Goal: Task Accomplishment & Management: Use online tool/utility

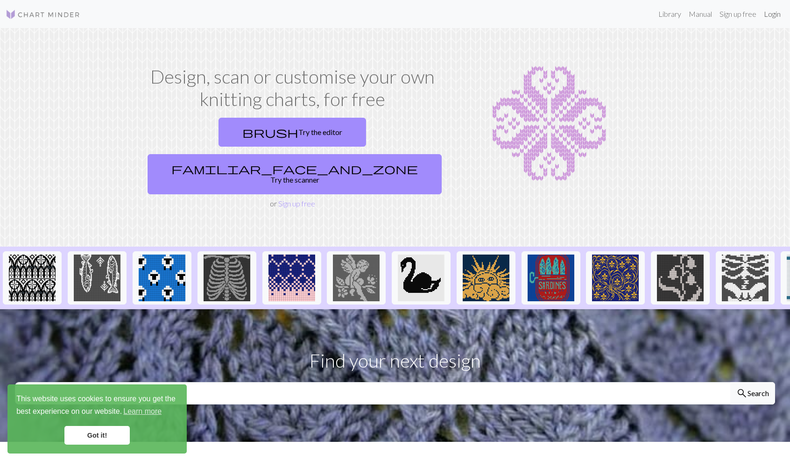
click at [771, 14] on link "Login" at bounding box center [772, 14] width 24 height 19
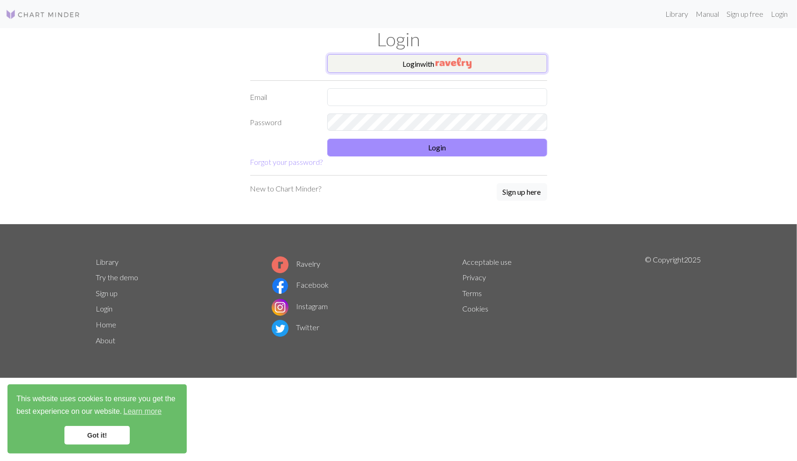
click at [419, 68] on button "Login with" at bounding box center [437, 63] width 220 height 19
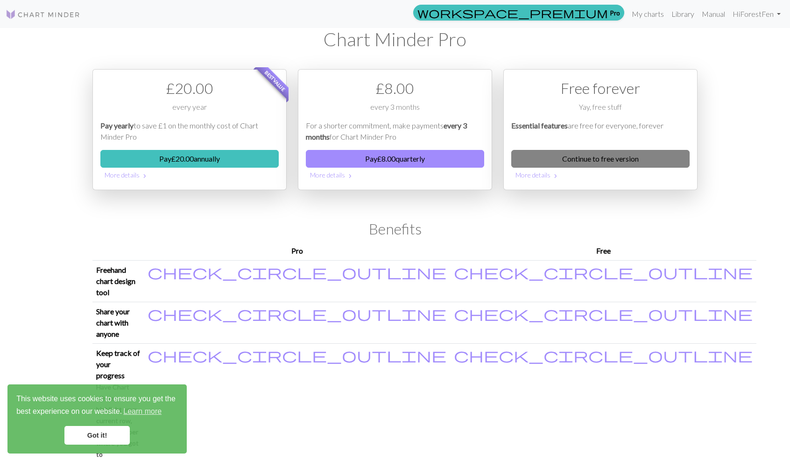
click at [589, 158] on link "Continue to free version" at bounding box center [600, 159] width 178 height 18
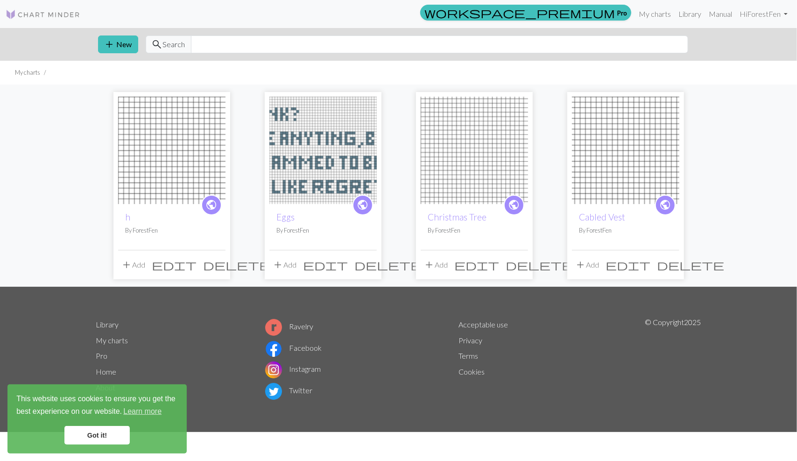
click at [215, 263] on span "delete" at bounding box center [236, 264] width 67 height 13
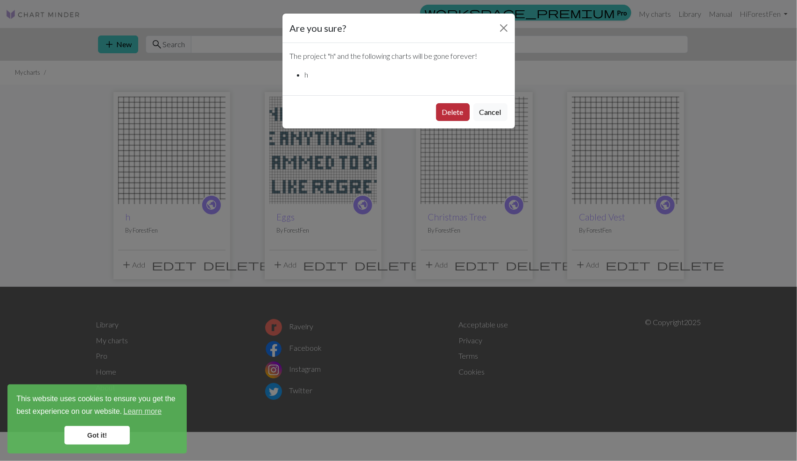
click at [445, 114] on button "Delete" at bounding box center [453, 112] width 34 height 18
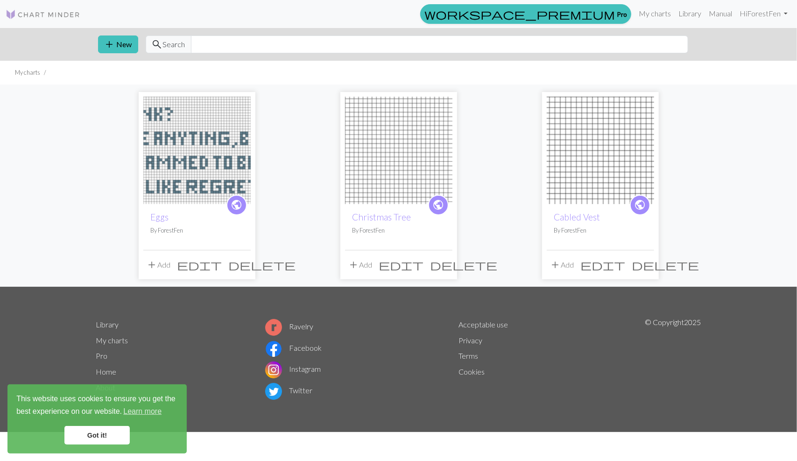
click at [445, 267] on span "delete" at bounding box center [463, 264] width 67 height 13
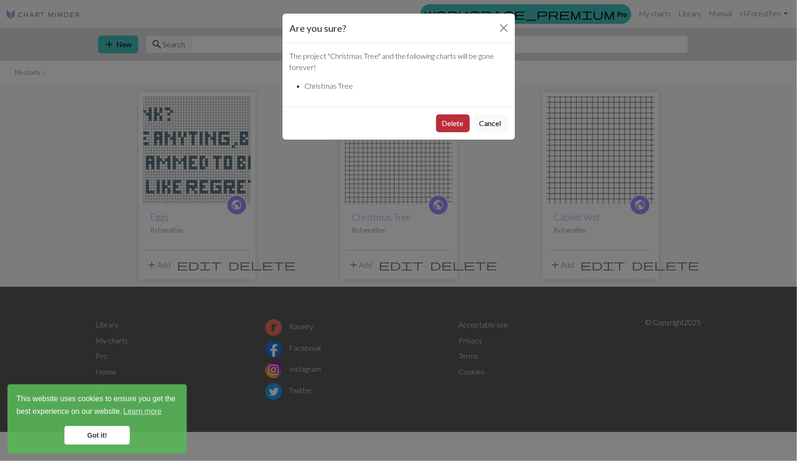
click at [450, 122] on button "Delete" at bounding box center [453, 123] width 34 height 18
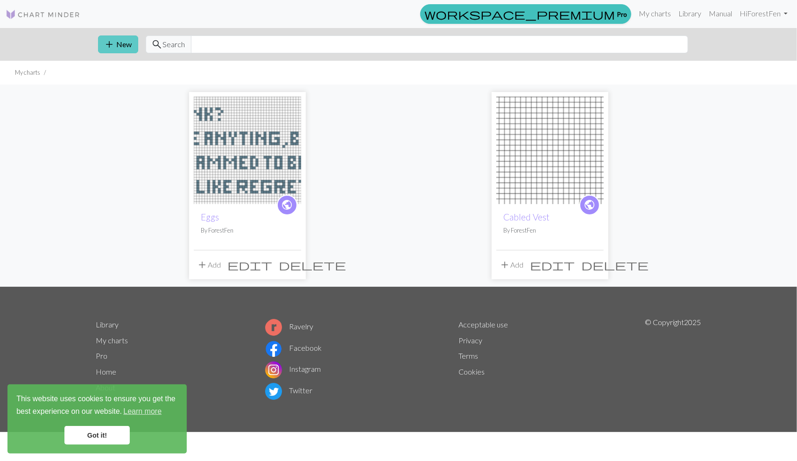
click at [106, 42] on span "add" at bounding box center [109, 44] width 11 height 13
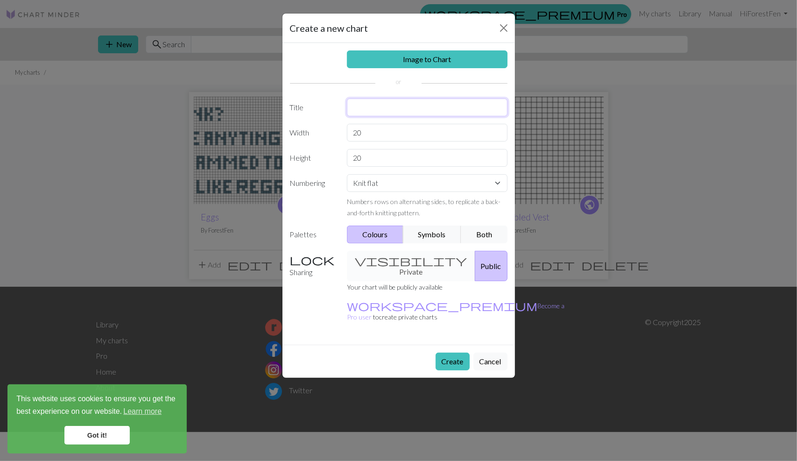
click at [389, 112] on input "text" at bounding box center [427, 107] width 161 height 18
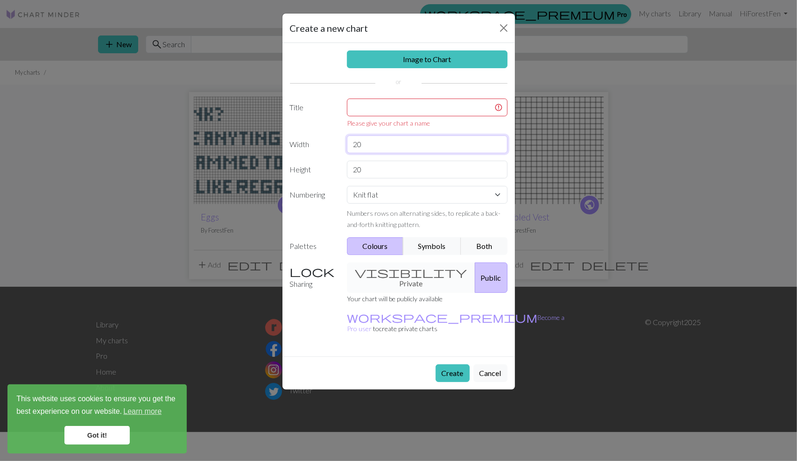
click at [396, 130] on div "Image to Chart Title Please give your chart a name Width 20 Height 20 Numbering…" at bounding box center [398, 199] width 232 height 313
type input "2"
type input "100"
click at [378, 169] on input "20" at bounding box center [427, 170] width 161 height 18
type input "2"
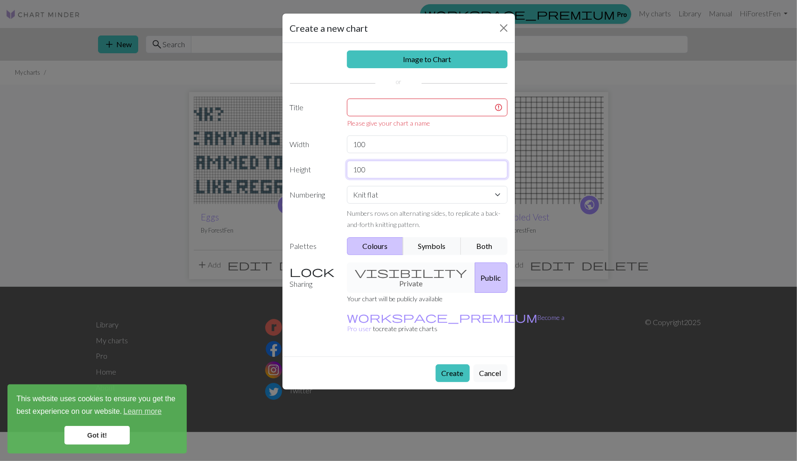
type input "100"
click at [397, 111] on input "text" at bounding box center [427, 107] width 161 height 18
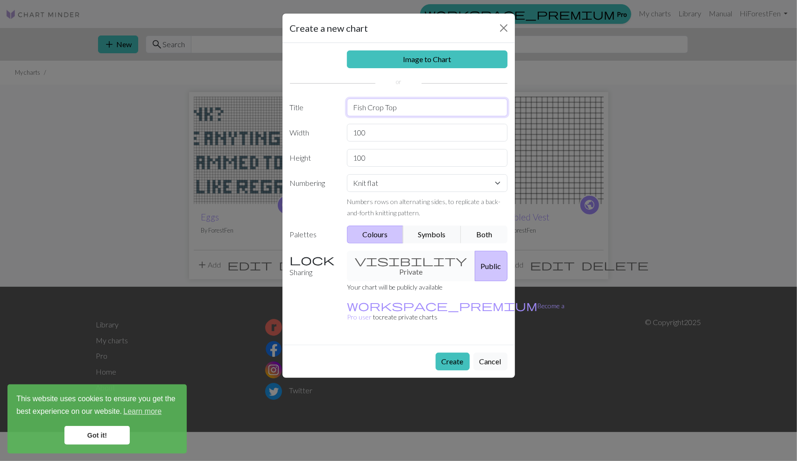
type input "Fish Crop Top"
click at [490, 231] on button "Both" at bounding box center [484, 234] width 47 height 18
click at [386, 262] on div "visibility Private Public" at bounding box center [427, 266] width 172 height 30
click at [452, 352] on button "Create" at bounding box center [452, 361] width 34 height 18
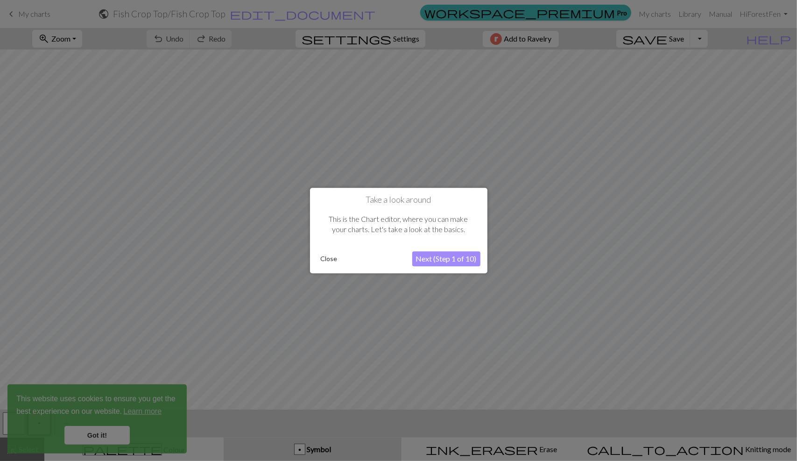
click at [445, 259] on button "Next (Step 1 of 10)" at bounding box center [446, 258] width 68 height 15
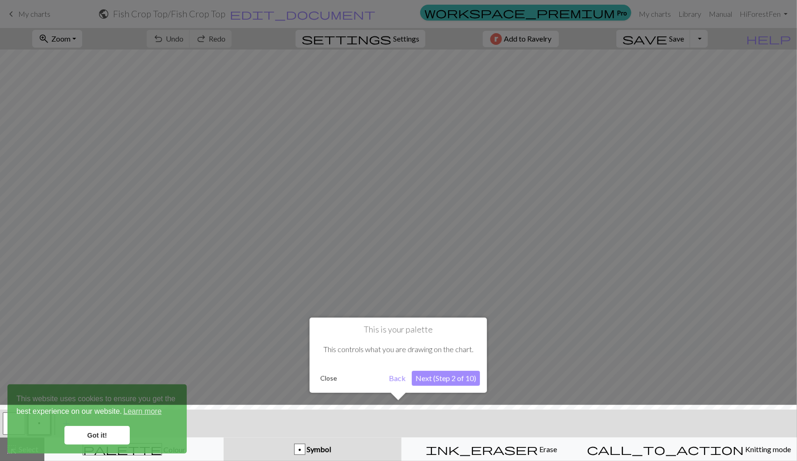
click at [442, 379] on button "Next (Step 2 of 10)" at bounding box center [446, 378] width 68 height 15
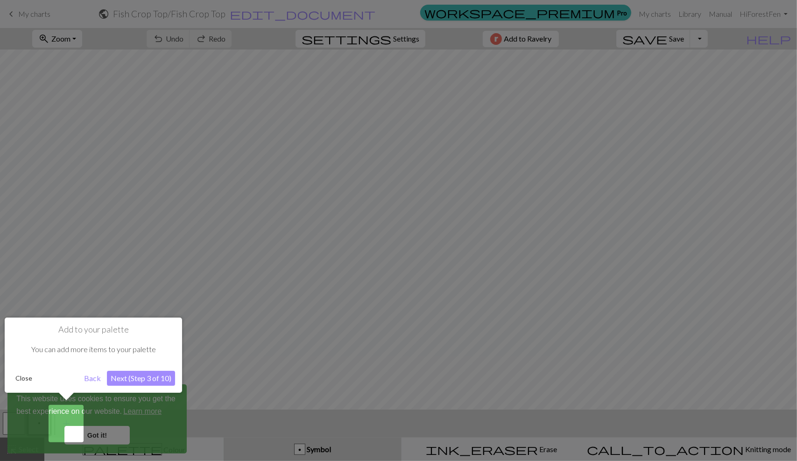
click at [139, 378] on button "Next (Step 3 of 10)" at bounding box center [141, 378] width 68 height 15
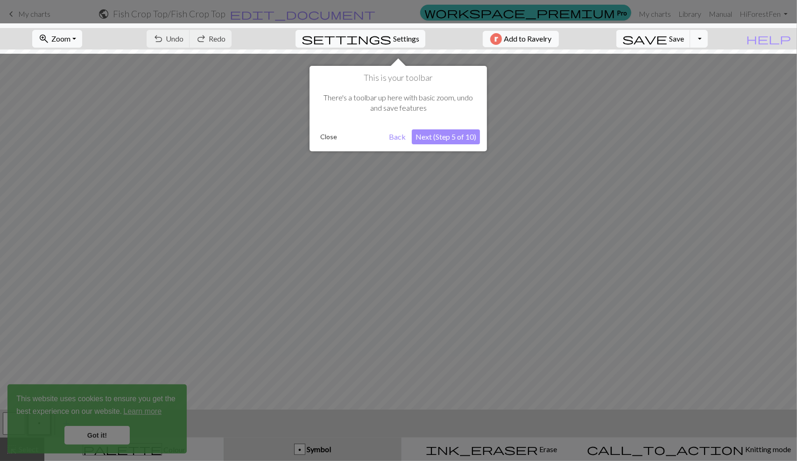
click at [463, 132] on button "Next (Step 5 of 10)" at bounding box center [446, 136] width 68 height 15
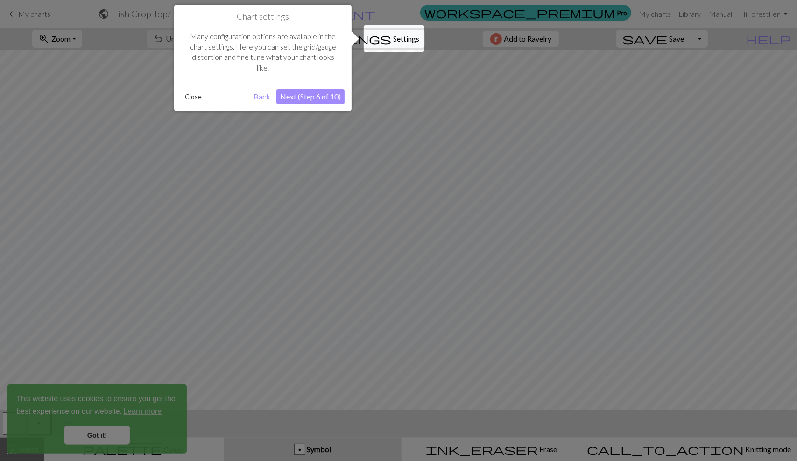
click at [184, 98] on button "Close" at bounding box center [193, 97] width 24 height 14
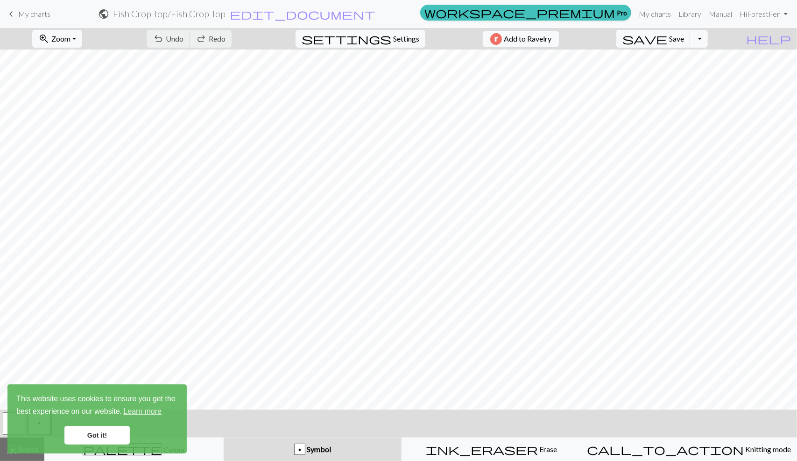
click at [118, 437] on link "Got it!" at bounding box center [96, 435] width 65 height 19
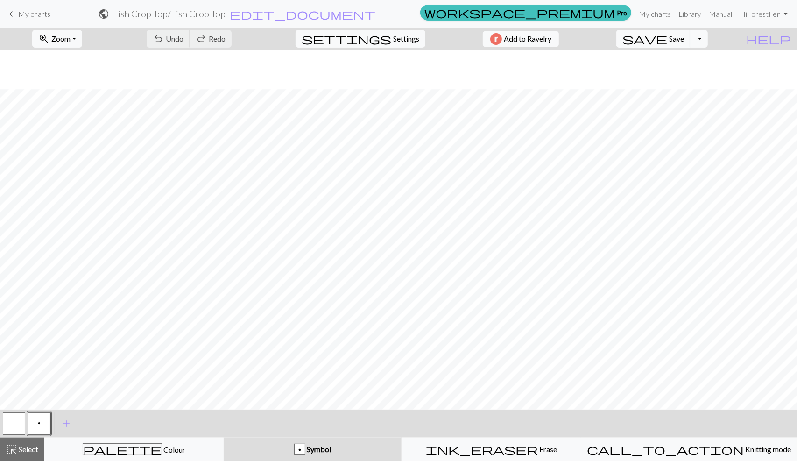
scroll to position [622, 0]
click at [70, 39] on span "Zoom" at bounding box center [60, 38] width 19 height 9
click at [77, 62] on button "Fit all" at bounding box center [70, 58] width 74 height 15
click at [305, 445] on div "p" at bounding box center [300, 449] width 10 height 11
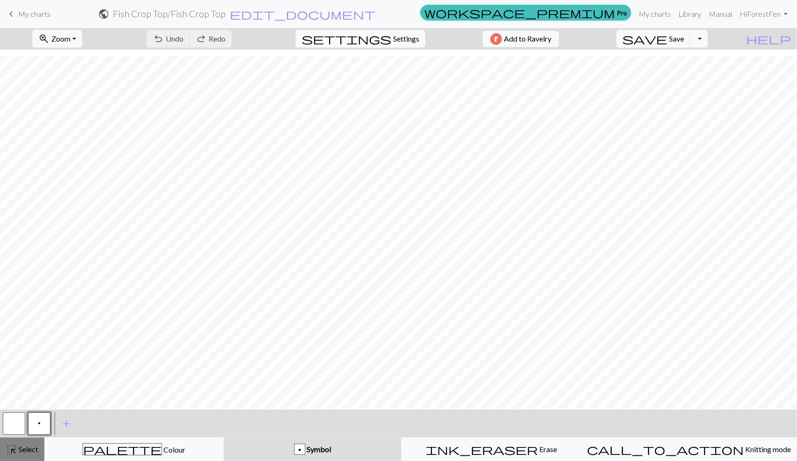
click at [40, 441] on button "highlight_alt Select Select" at bounding box center [22, 448] width 44 height 23
click at [351, 449] on div "p Symbol" at bounding box center [312, 448] width 167 height 11
click at [64, 419] on span "add" at bounding box center [66, 423] width 11 height 13
click at [64, 420] on button "button" at bounding box center [64, 423] width 22 height 22
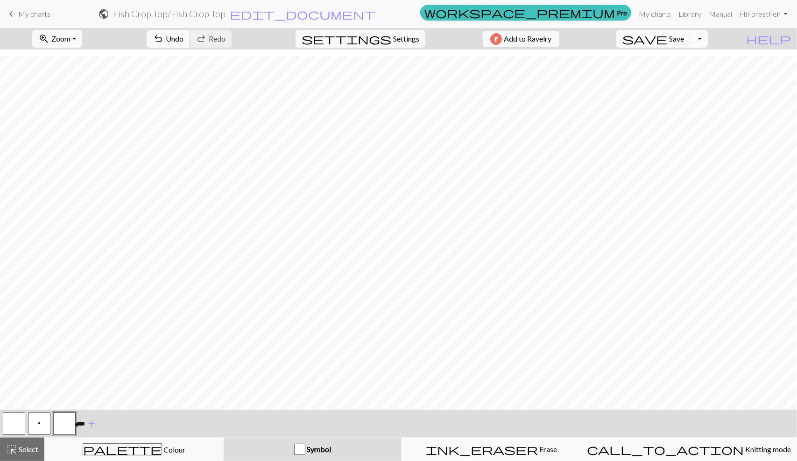
click at [64, 420] on button "button" at bounding box center [64, 423] width 22 height 22
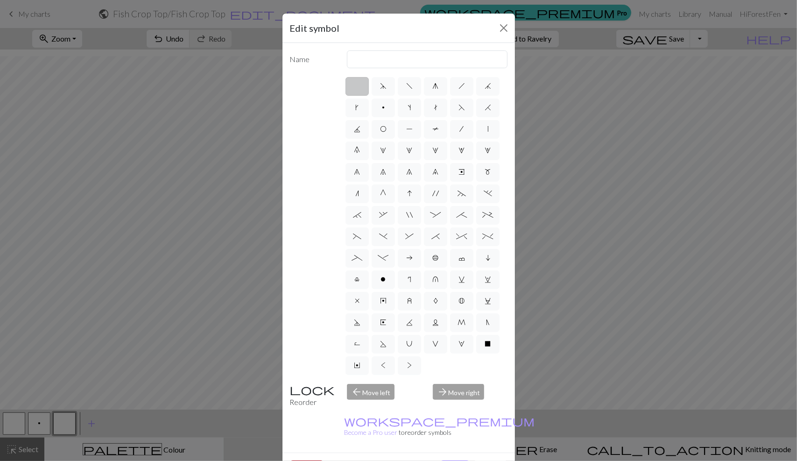
click at [304, 460] on button "Delete" at bounding box center [307, 469] width 34 height 18
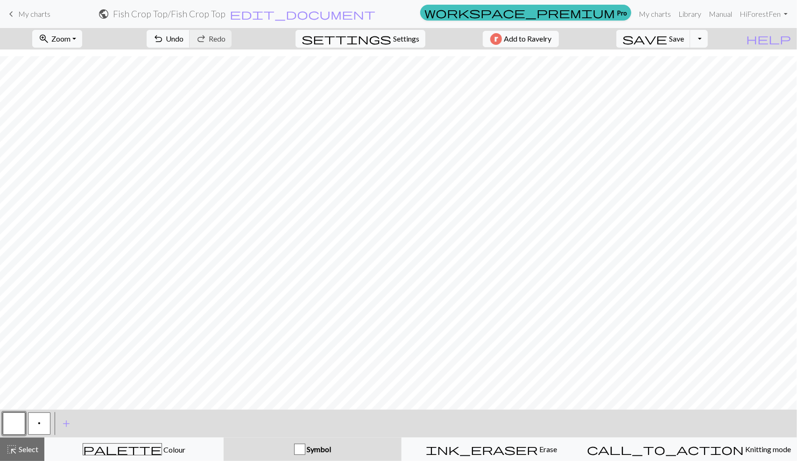
click at [27, 419] on div "p" at bounding box center [39, 423] width 25 height 25
click at [36, 421] on button "p" at bounding box center [39, 423] width 22 height 22
click at [75, 43] on button "zoom_in Zoom Zoom" at bounding box center [57, 39] width 50 height 18
click at [86, 69] on button "Fit width" at bounding box center [70, 73] width 74 height 15
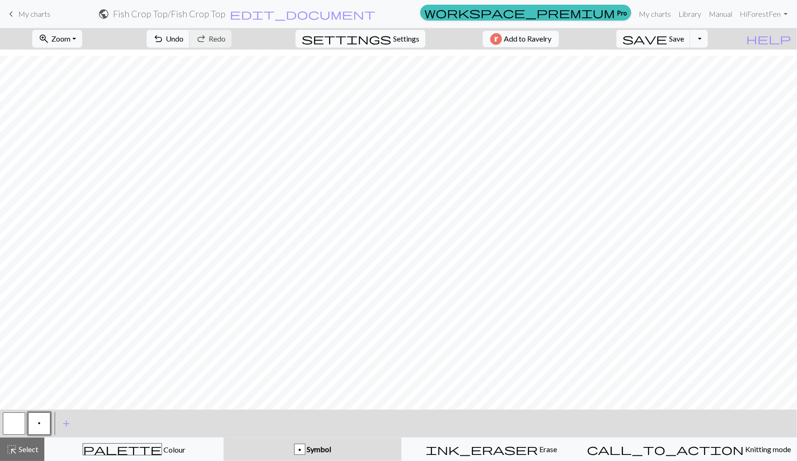
click at [17, 421] on button "button" at bounding box center [14, 423] width 22 height 22
click at [40, 421] on span "p" at bounding box center [39, 422] width 3 height 7
click at [16, 417] on button "button" at bounding box center [14, 423] width 22 height 22
click at [42, 424] on button "p" at bounding box center [39, 423] width 22 height 22
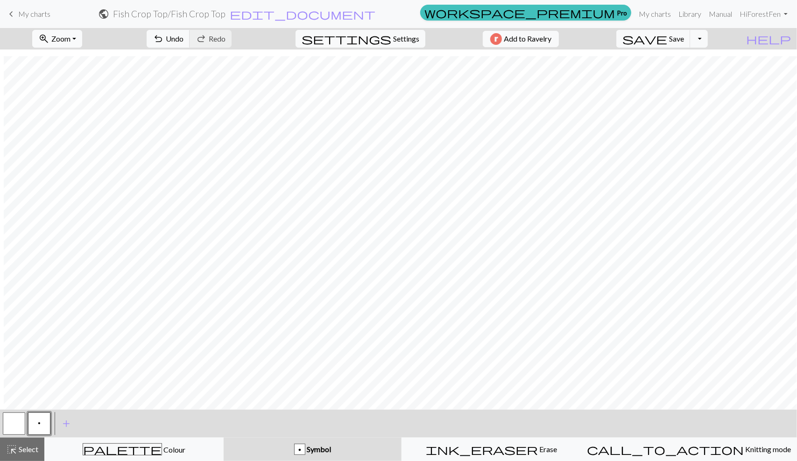
click at [75, 45] on button "zoom_in Zoom Zoom" at bounding box center [57, 39] width 50 height 18
click at [80, 72] on button "Fit width" at bounding box center [70, 73] width 74 height 15
click at [70, 36] on span "Zoom" at bounding box center [60, 38] width 19 height 9
click at [73, 107] on button "50%" at bounding box center [70, 111] width 74 height 15
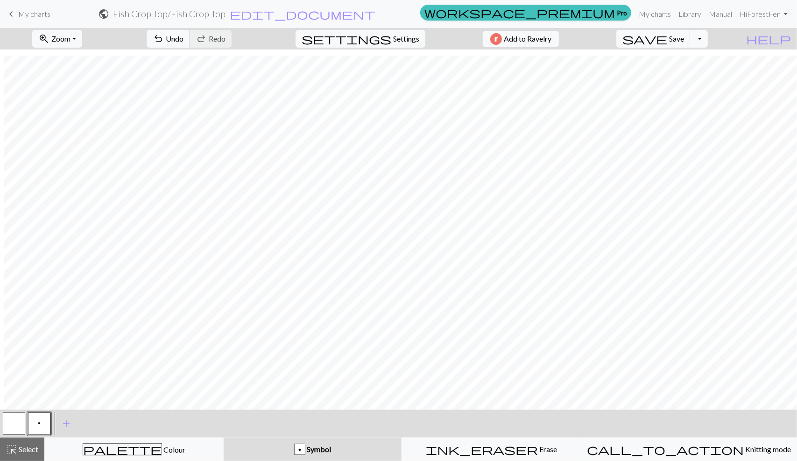
scroll to position [146, 4]
click at [70, 40] on span "Zoom" at bounding box center [60, 38] width 19 height 9
click at [69, 145] on button "150%" at bounding box center [70, 141] width 74 height 15
click at [21, 426] on button "button" at bounding box center [14, 423] width 22 height 22
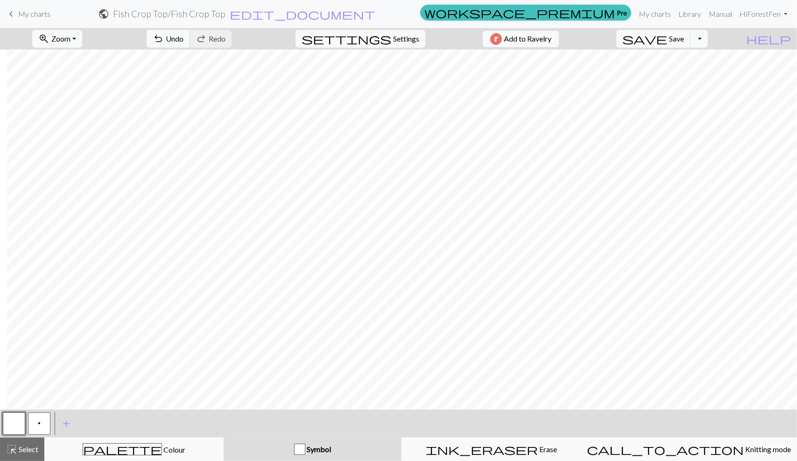
click at [37, 428] on button "p" at bounding box center [39, 423] width 22 height 22
click at [19, 428] on button "button" at bounding box center [14, 423] width 22 height 22
click at [42, 426] on button "p" at bounding box center [39, 423] width 22 height 22
click at [45, 423] on button "p" at bounding box center [39, 423] width 22 height 22
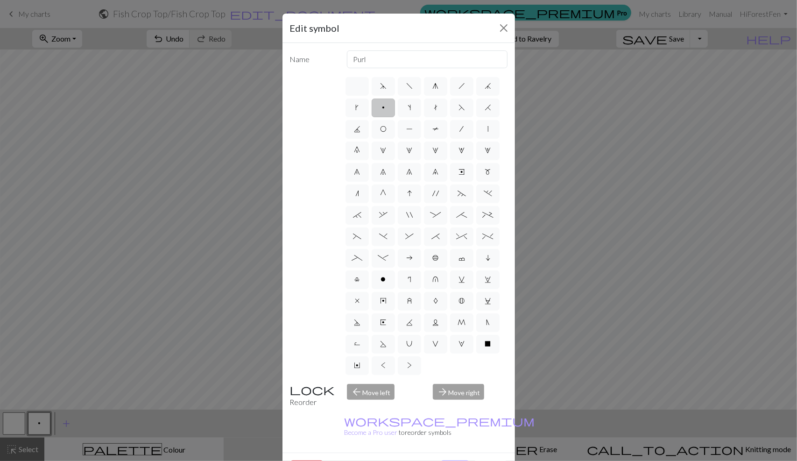
click at [449, 460] on button "Done" at bounding box center [454, 469] width 29 height 18
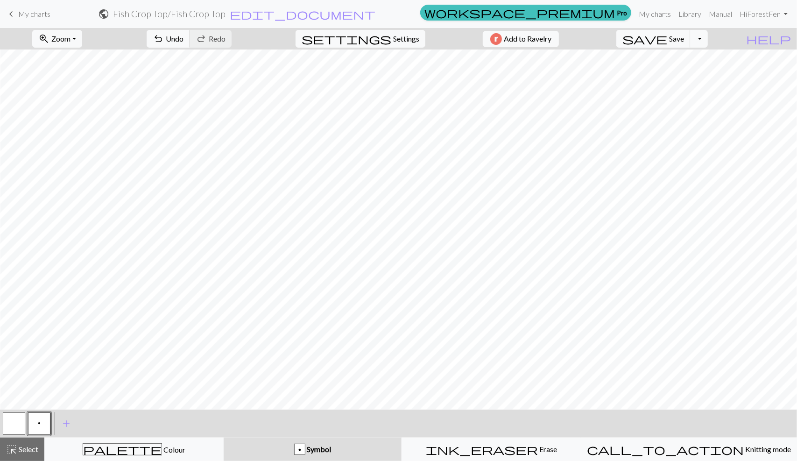
click at [12, 422] on button "button" at bounding box center [14, 423] width 22 height 22
click at [38, 422] on span "p" at bounding box center [39, 422] width 3 height 7
click at [12, 430] on button "button" at bounding box center [14, 423] width 22 height 22
click at [43, 417] on button "p" at bounding box center [39, 423] width 22 height 22
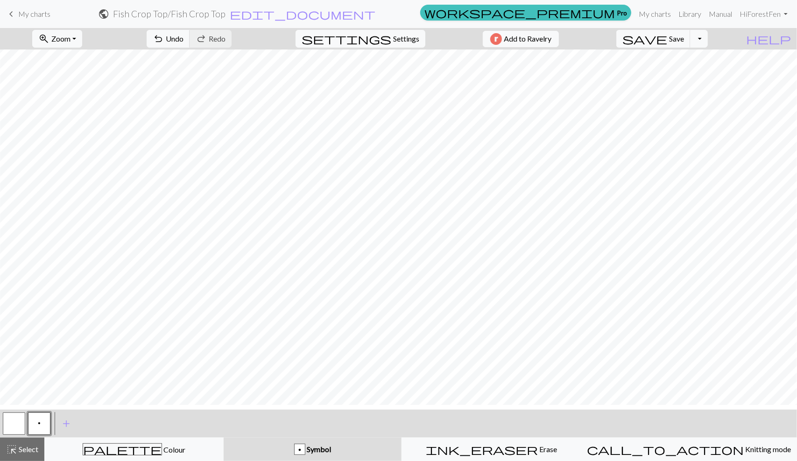
scroll to position [780, 623]
click at [19, 420] on button "button" at bounding box center [14, 423] width 22 height 22
click at [35, 426] on button "p" at bounding box center [39, 423] width 22 height 22
click at [20, 421] on button "button" at bounding box center [14, 423] width 22 height 22
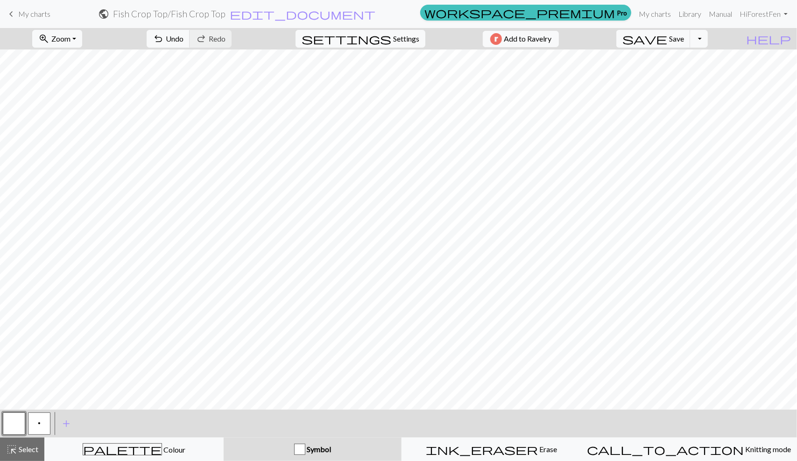
click at [42, 428] on button "p" at bounding box center [39, 423] width 22 height 22
click at [12, 425] on button "button" at bounding box center [14, 423] width 22 height 22
click at [39, 421] on span "p" at bounding box center [39, 422] width 3 height 7
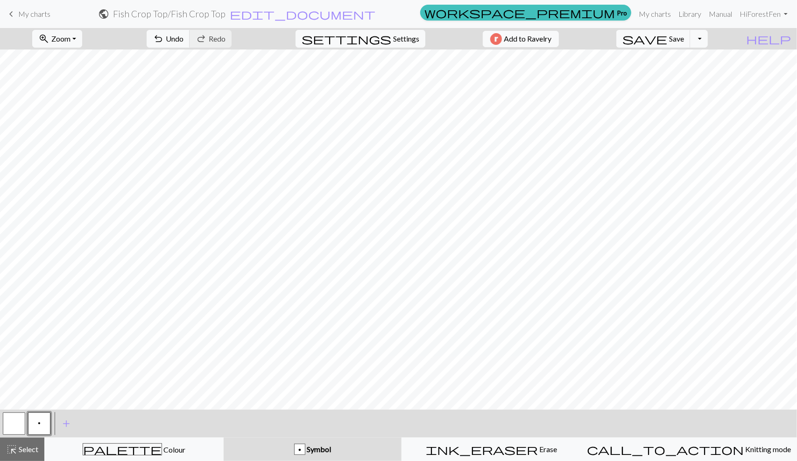
click at [18, 427] on button "button" at bounding box center [14, 423] width 22 height 22
click at [44, 421] on button "p" at bounding box center [39, 423] width 22 height 22
click at [21, 419] on button "button" at bounding box center [14, 423] width 22 height 22
click at [35, 427] on button "p" at bounding box center [39, 423] width 22 height 22
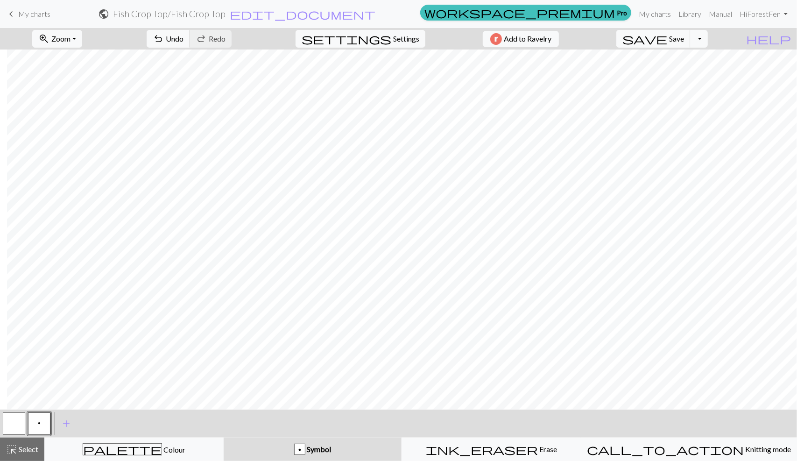
click at [46, 421] on button "p" at bounding box center [39, 423] width 22 height 22
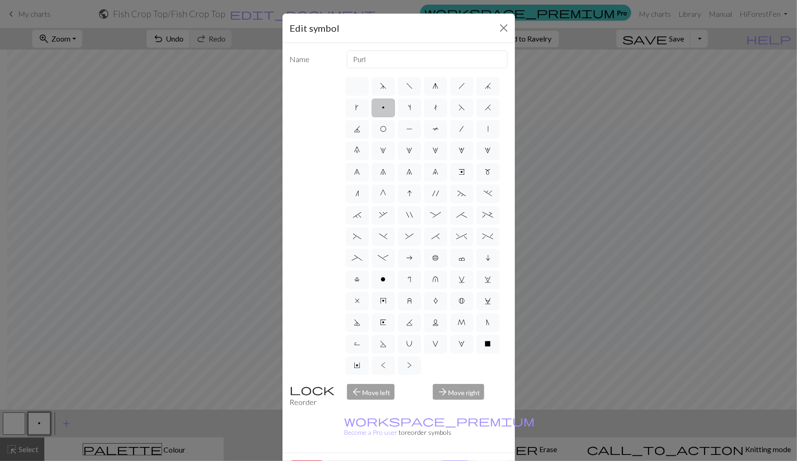
click at [447, 460] on button "Done" at bounding box center [454, 469] width 29 height 18
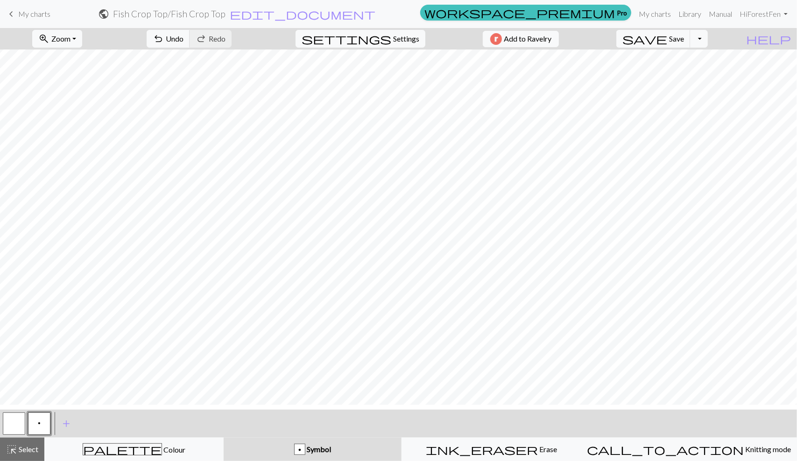
scroll to position [484, 0]
click at [9, 426] on button "button" at bounding box center [14, 423] width 22 height 22
click at [40, 424] on span "p" at bounding box center [39, 422] width 3 height 7
click at [13, 413] on button "button" at bounding box center [14, 423] width 22 height 22
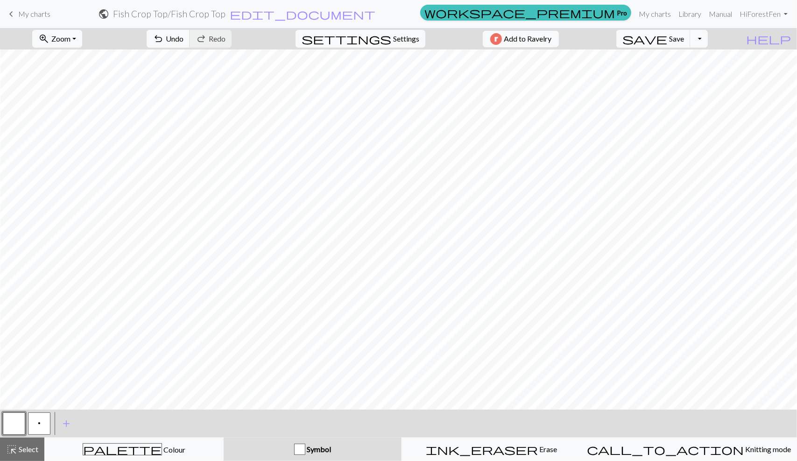
click at [42, 426] on button "p" at bounding box center [39, 423] width 22 height 22
click at [18, 425] on button "button" at bounding box center [14, 423] width 22 height 22
click at [43, 424] on button "p" at bounding box center [39, 423] width 22 height 22
click at [16, 428] on button "button" at bounding box center [14, 423] width 22 height 22
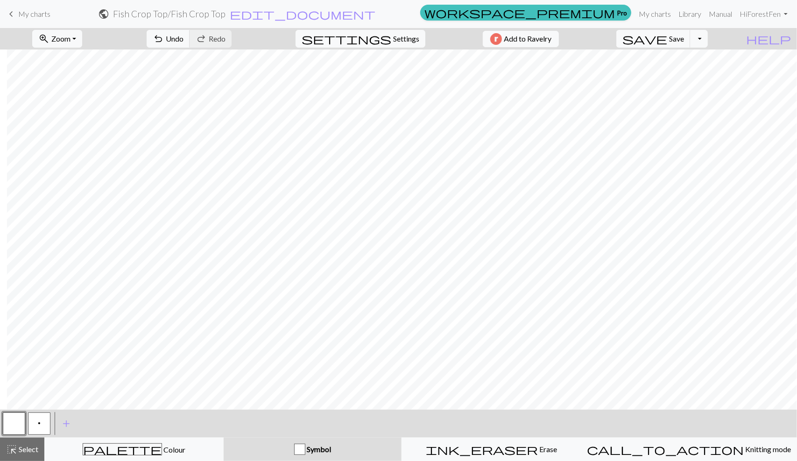
click at [47, 432] on button "p" at bounding box center [39, 423] width 22 height 22
click at [190, 43] on button "undo Undo Undo" at bounding box center [168, 39] width 43 height 18
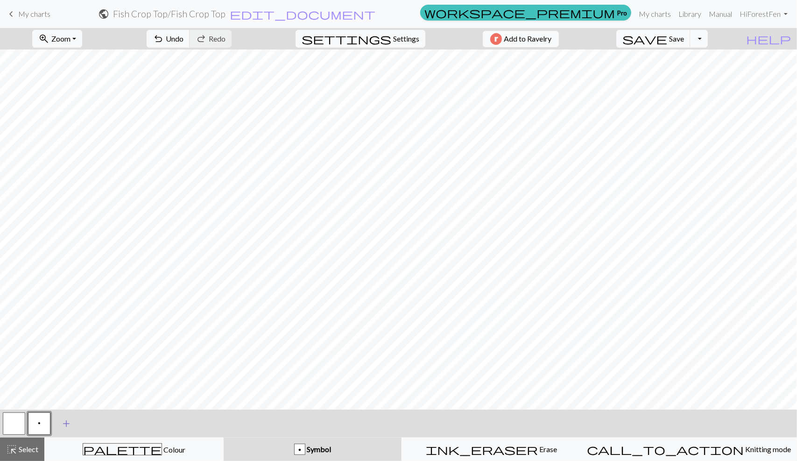
click at [63, 422] on span "add" at bounding box center [66, 423] width 11 height 13
click at [65, 420] on button "button" at bounding box center [64, 423] width 22 height 22
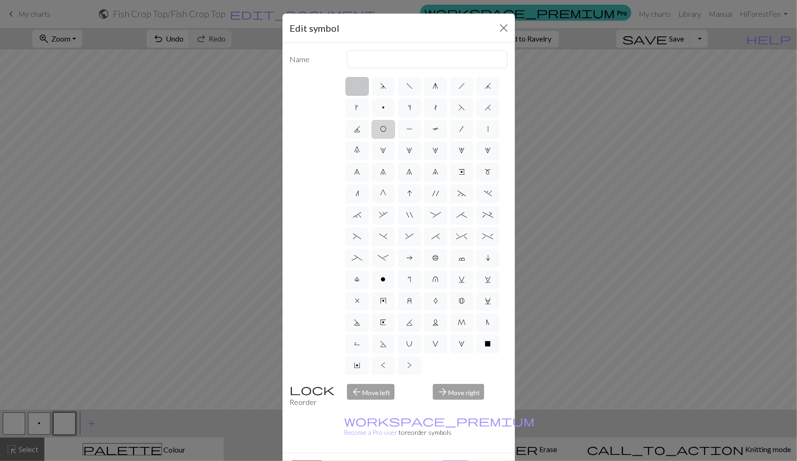
click at [384, 131] on label "O" at bounding box center [383, 129] width 23 height 19
click at [384, 129] on input "O" at bounding box center [383, 126] width 6 height 6
radio input "true"
type input "yo"
click at [456, 460] on button "Done" at bounding box center [454, 469] width 29 height 18
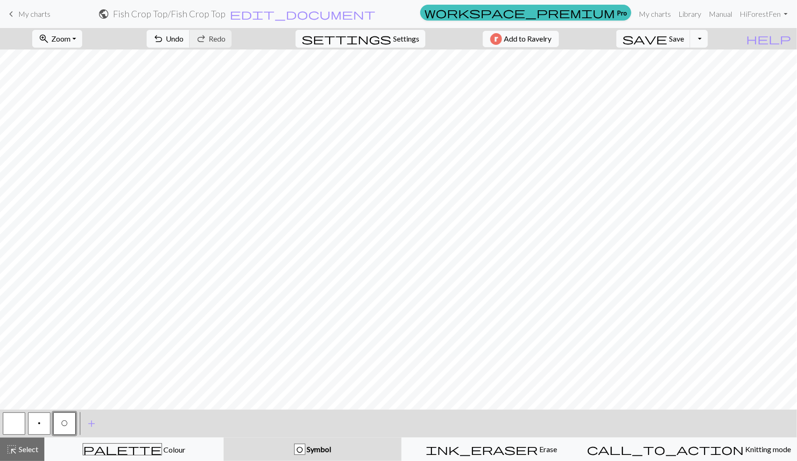
click at [42, 426] on button "p" at bounding box center [39, 423] width 22 height 22
click at [9, 423] on button "button" at bounding box center [14, 423] width 22 height 22
click at [39, 421] on span "p" at bounding box center [39, 422] width 3 height 7
click at [667, 37] on span "save" at bounding box center [644, 38] width 45 height 13
